Goal: Use online tool/utility: Use online tool/utility

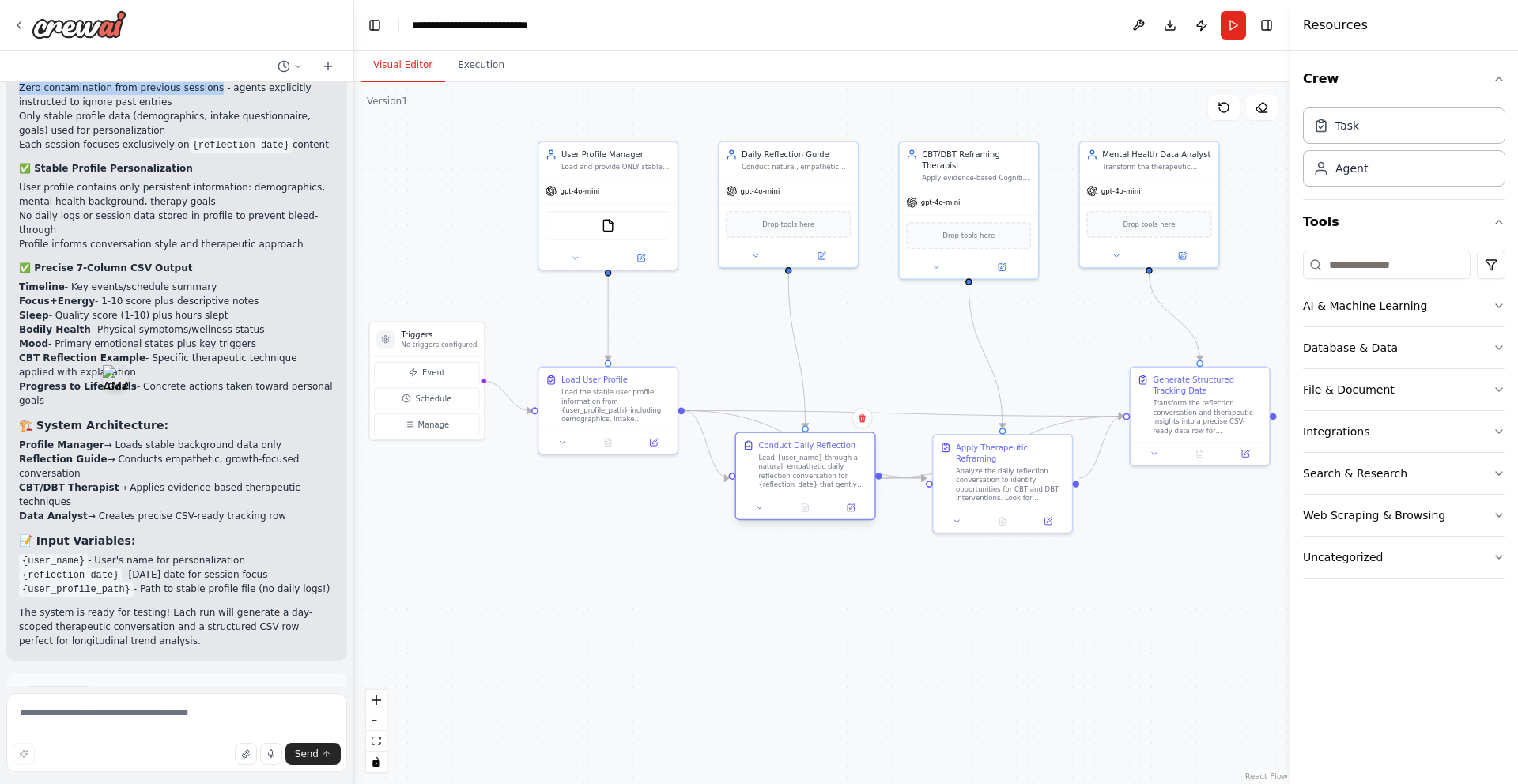
click at [811, 481] on div "Lead {user_name} through a natural, empathetic daily reflection conversation fo…" at bounding box center [813, 471] width 109 height 37
click at [796, 471] on div "Lead {user_name} through a natural, empathetic daily reflection conversation fo…" at bounding box center [813, 471] width 109 height 37
click at [851, 513] on button at bounding box center [851, 507] width 39 height 14
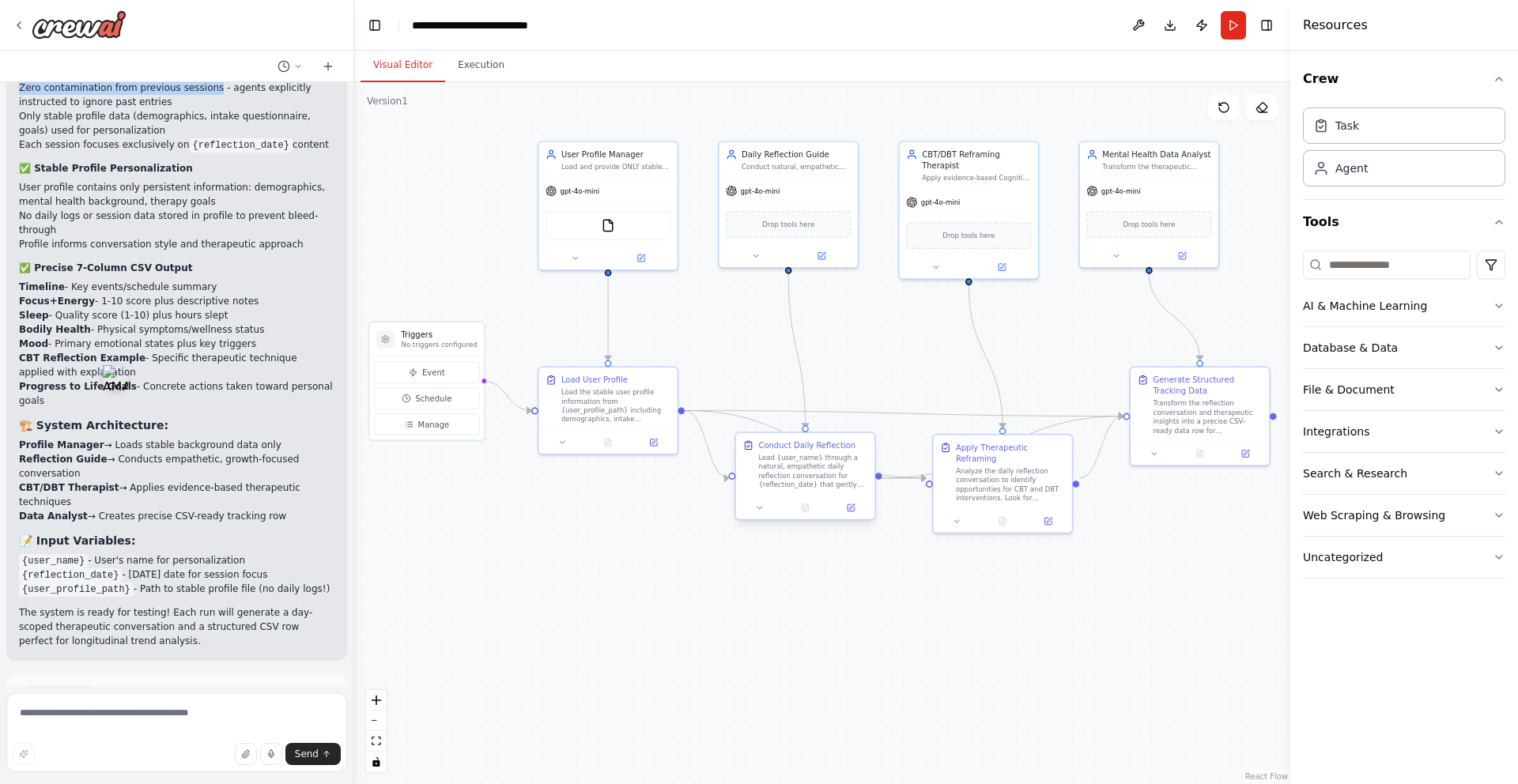
click at [814, 476] on div "Lead {user_name} through a natural, empathetic daily reflection conversation fo…" at bounding box center [813, 471] width 109 height 37
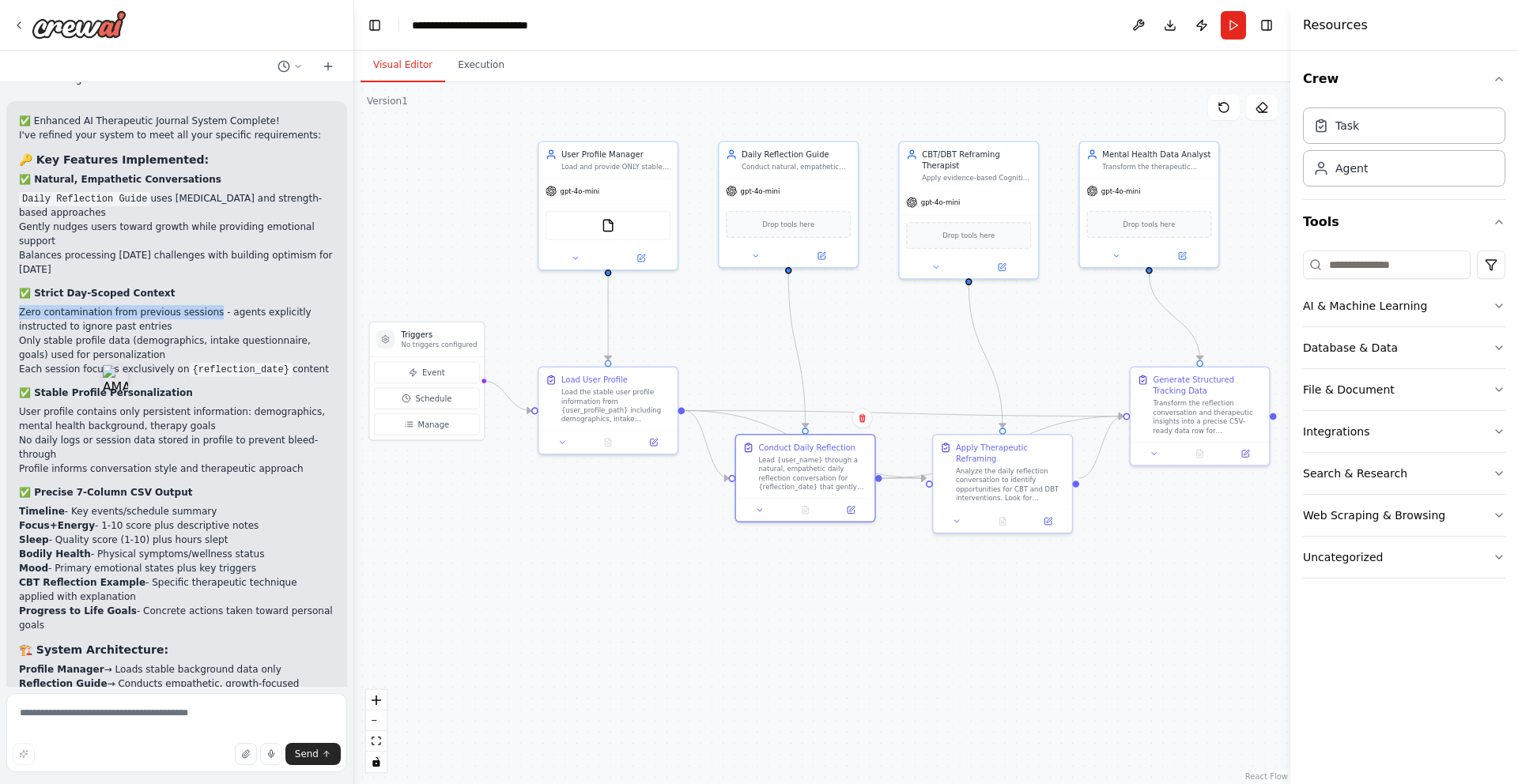
scroll to position [2995, 0]
drag, startPoint x: 88, startPoint y: 510, endPoint x: 35, endPoint y: 386, distance: 134.9
click at [35, 386] on div "✅ Enhanced AI Therapeutic Journal System Complete! I've refined your system to …" at bounding box center [176, 497] width 316 height 759
click at [266, 437] on li "No daily logs or session data stored in profile to prevent bleed-through" at bounding box center [176, 450] width 316 height 28
click at [659, 442] on button at bounding box center [653, 440] width 39 height 14
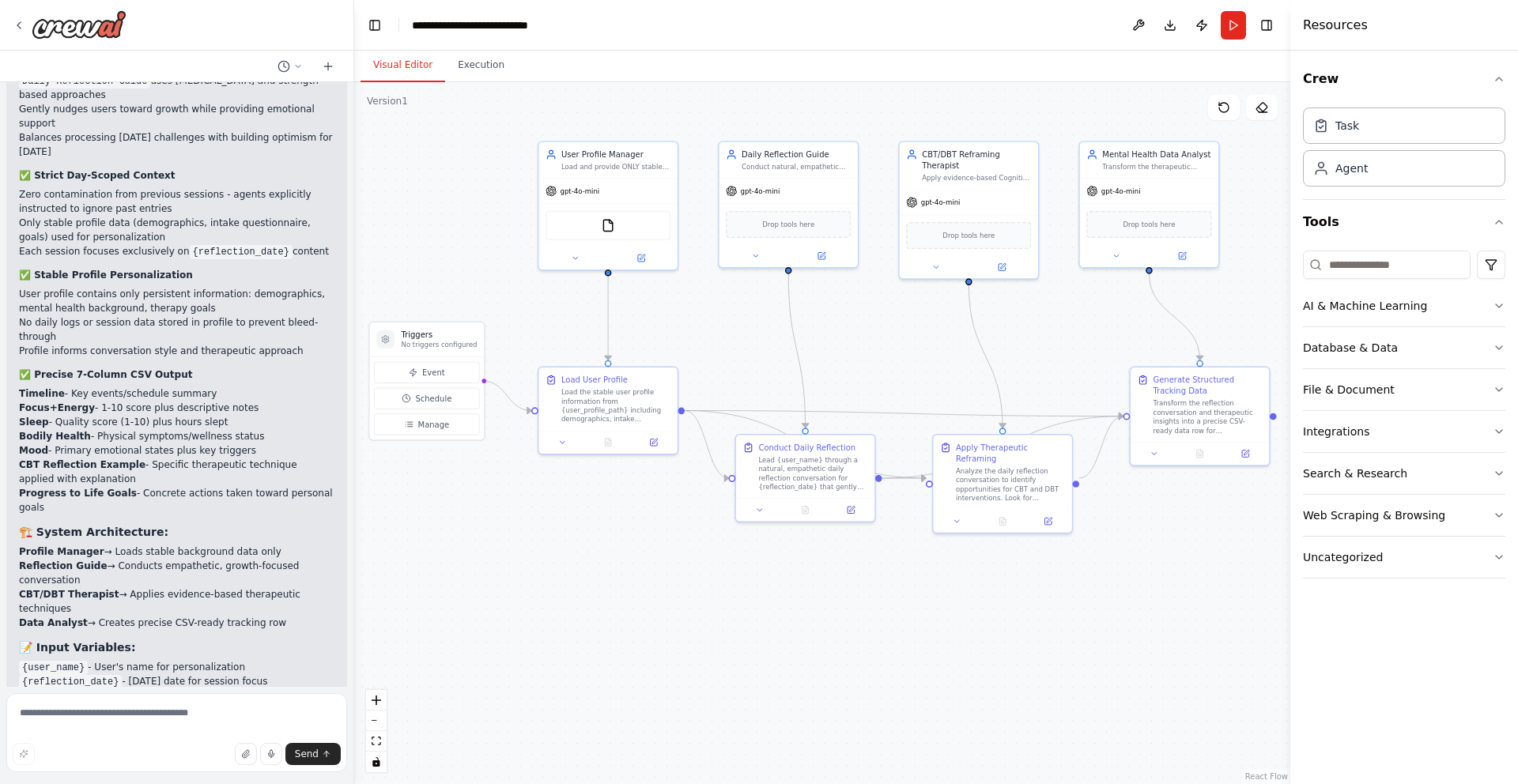
scroll to position [3223, 0]
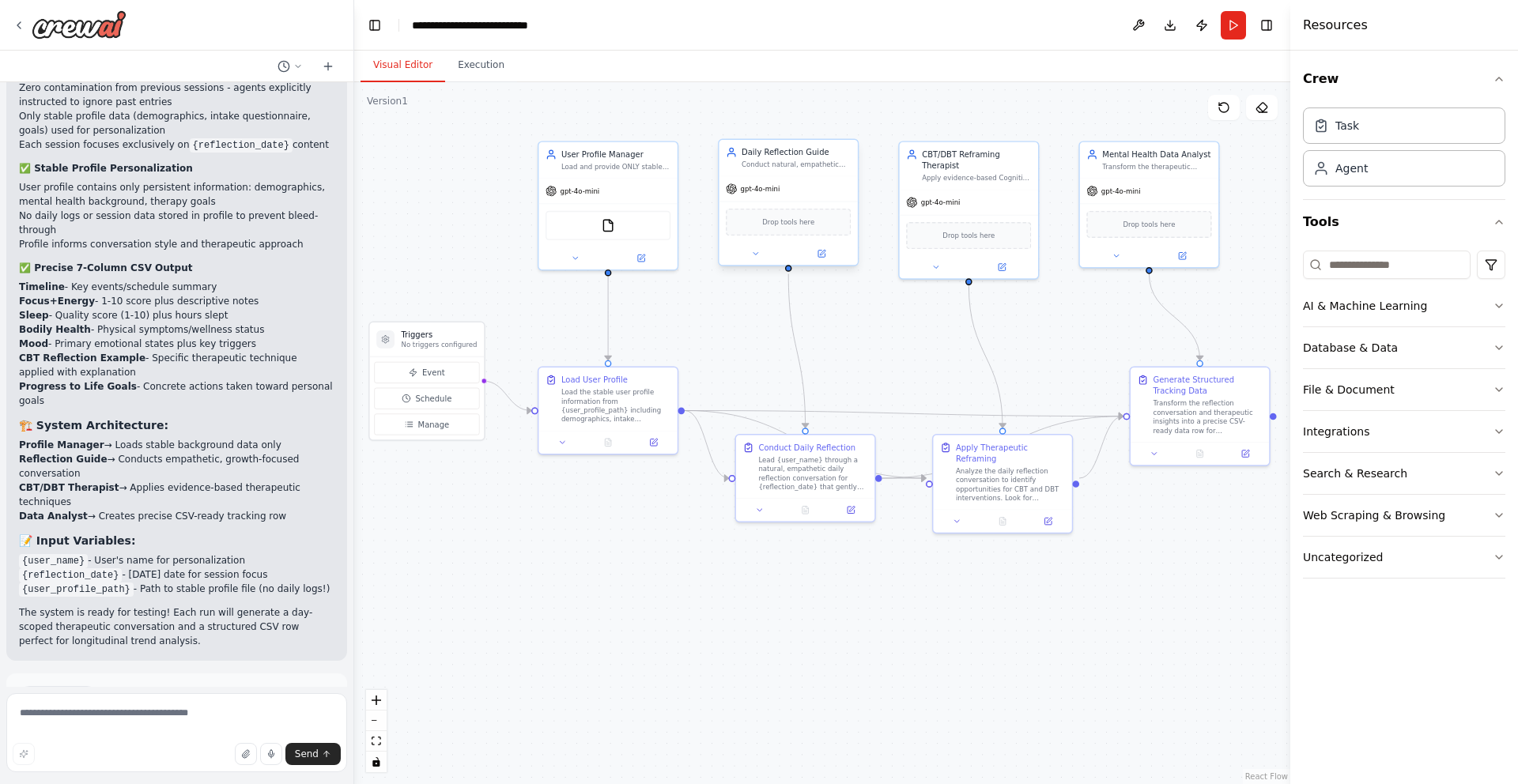
click at [735, 157] on icon at bounding box center [731, 153] width 11 height 11
click at [818, 257] on icon at bounding box center [821, 253] width 9 height 9
click at [994, 468] on div "Analyze the daily reflection conversation to identify opportunities for CBT and…" at bounding box center [1010, 483] width 109 height 37
click at [992, 468] on div "Analyze the daily reflection conversation to identify opportunities for CBT and…" at bounding box center [1010, 483] width 109 height 37
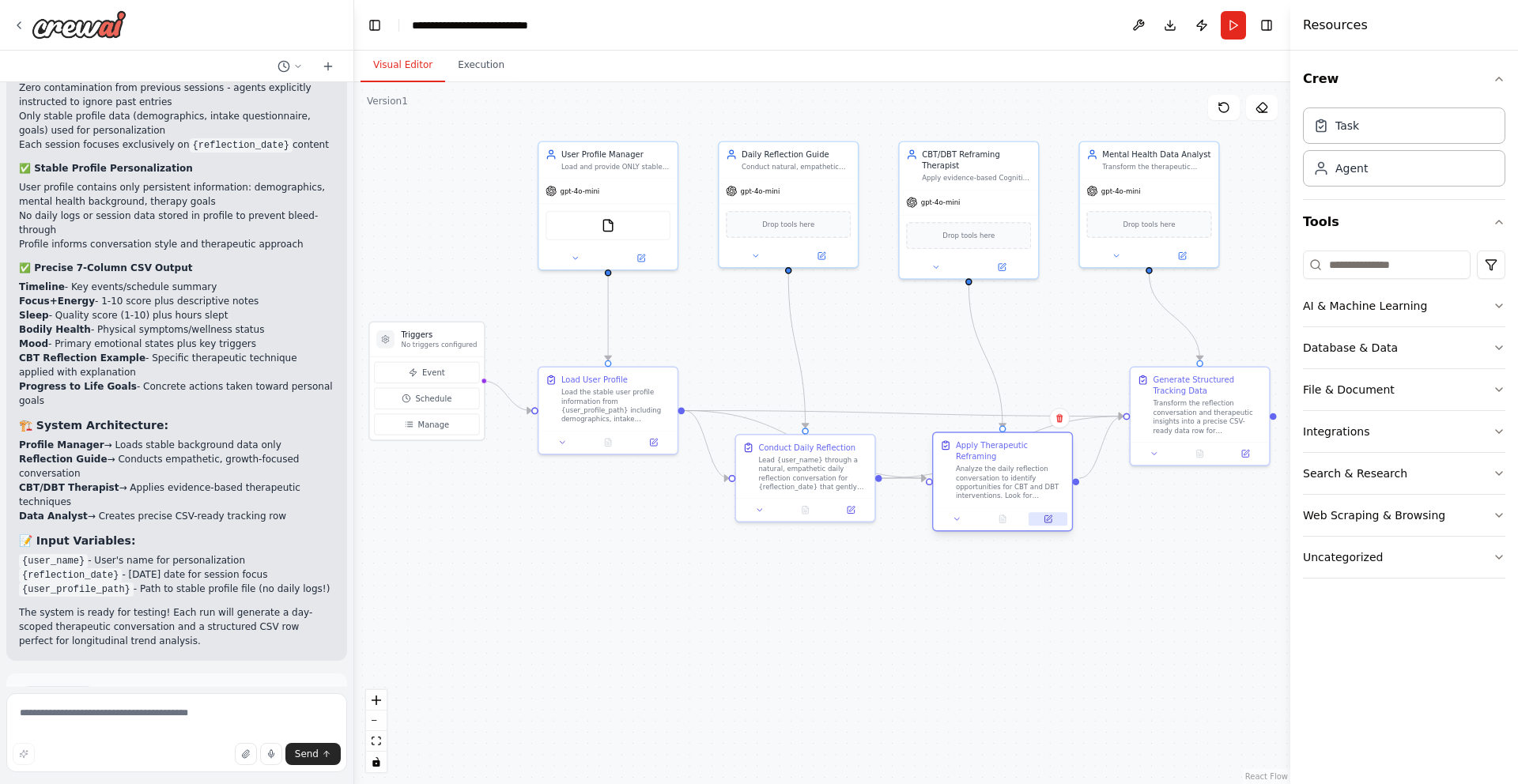
click at [1057, 513] on button at bounding box center [1048, 519] width 39 height 14
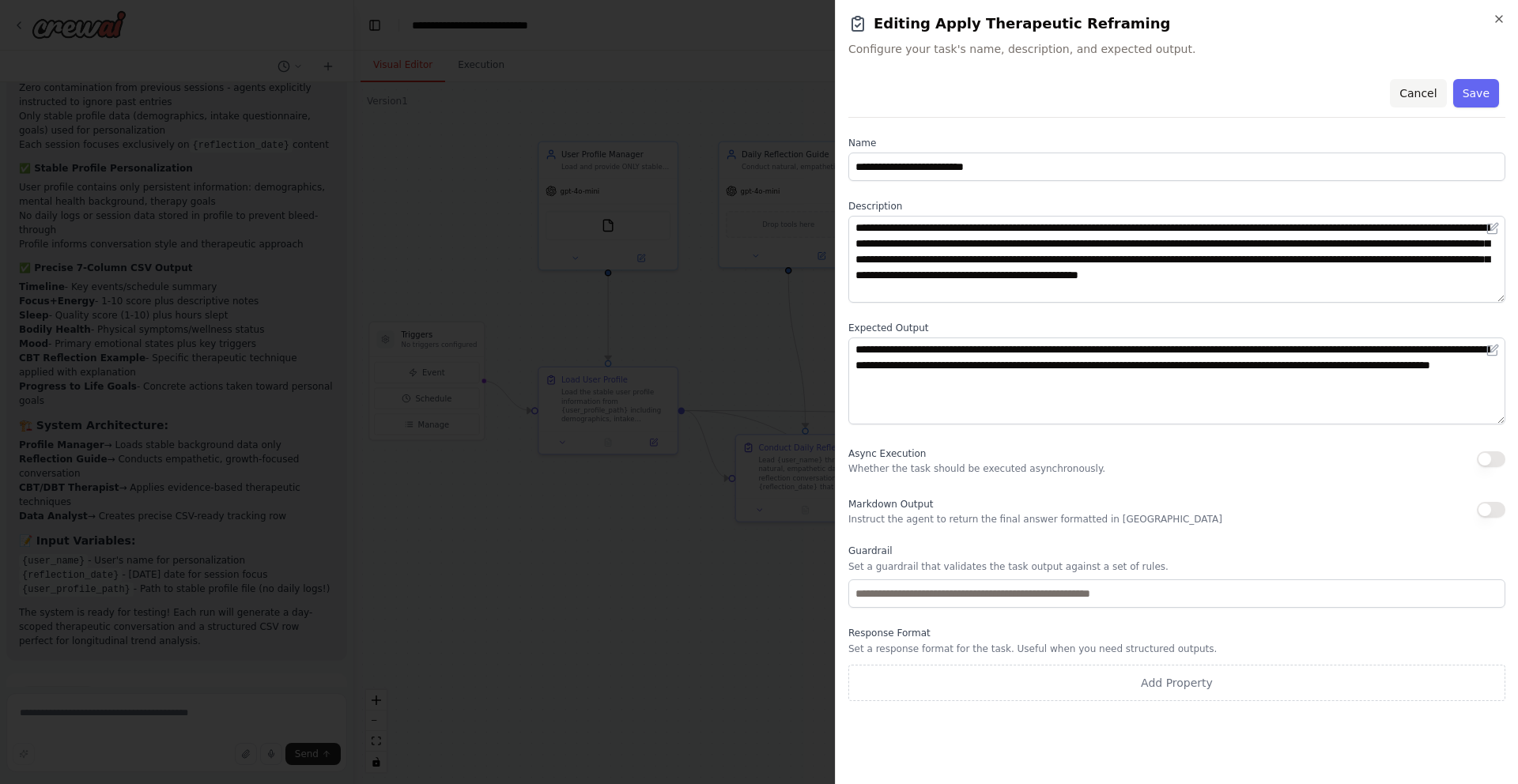
click at [1421, 93] on button "Cancel" at bounding box center [1417, 93] width 56 height 28
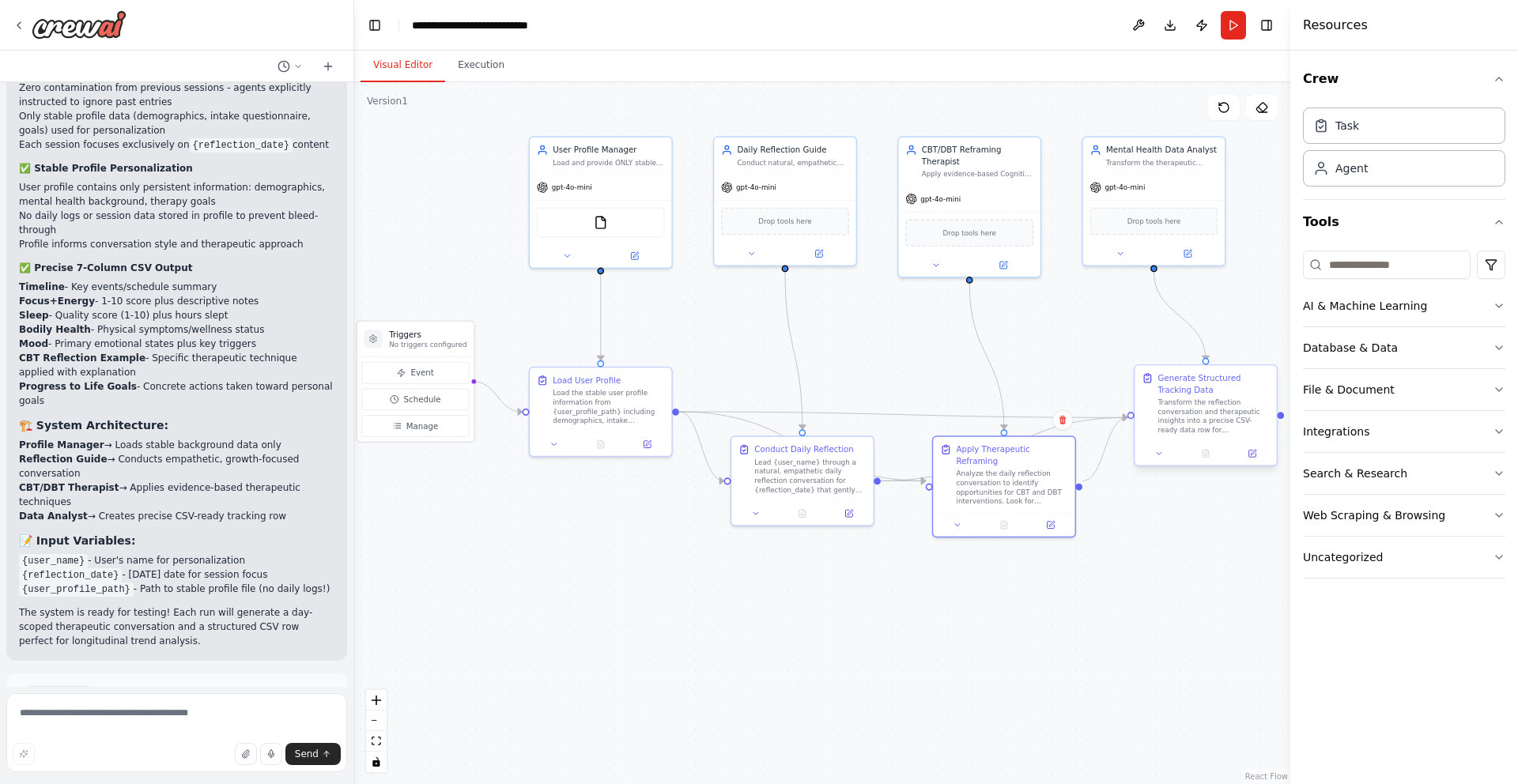
click at [1251, 460] on div at bounding box center [1205, 453] width 141 height 24
click at [1253, 454] on icon at bounding box center [1252, 453] width 7 height 7
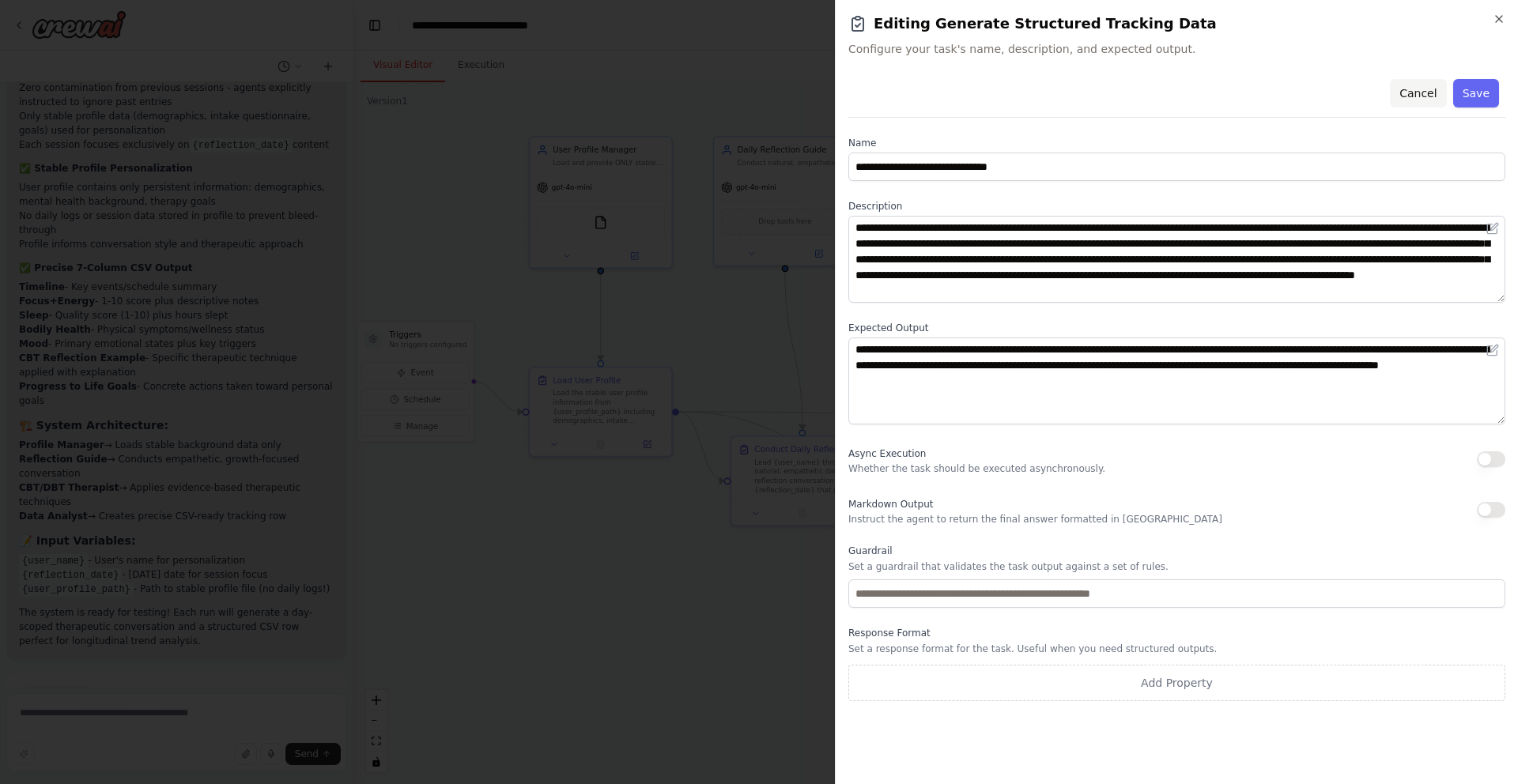
click at [1420, 89] on button "Cancel" at bounding box center [1417, 93] width 56 height 28
